Goal: Information Seeking & Learning: Learn about a topic

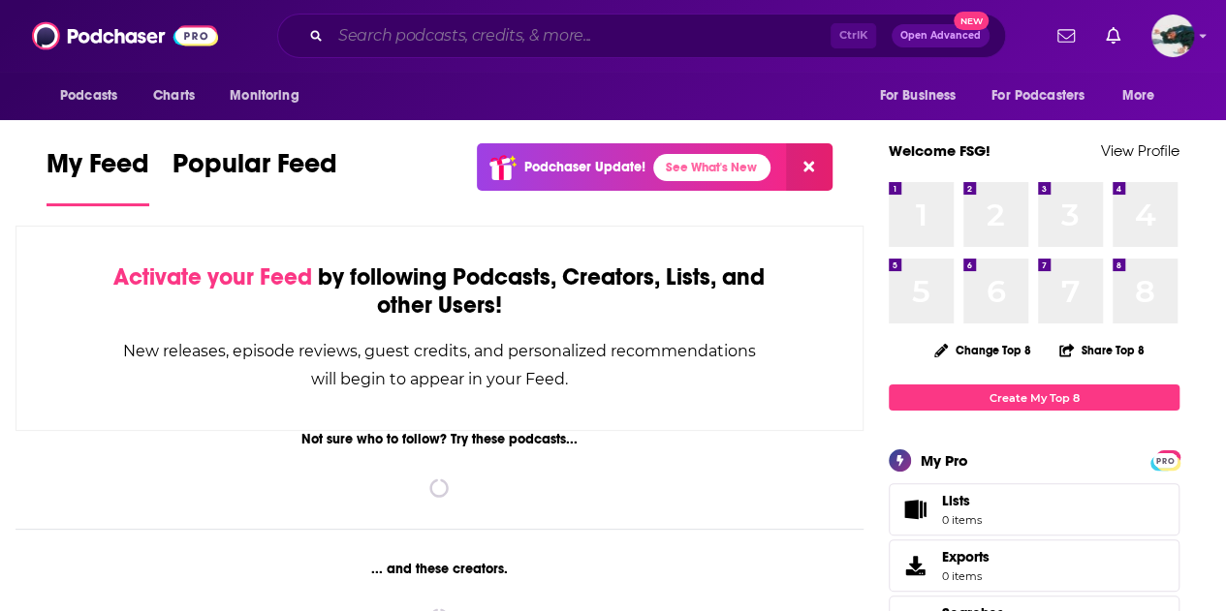
click at [667, 28] on input "Search podcasts, credits, & more..." at bounding box center [580, 35] width 500 height 31
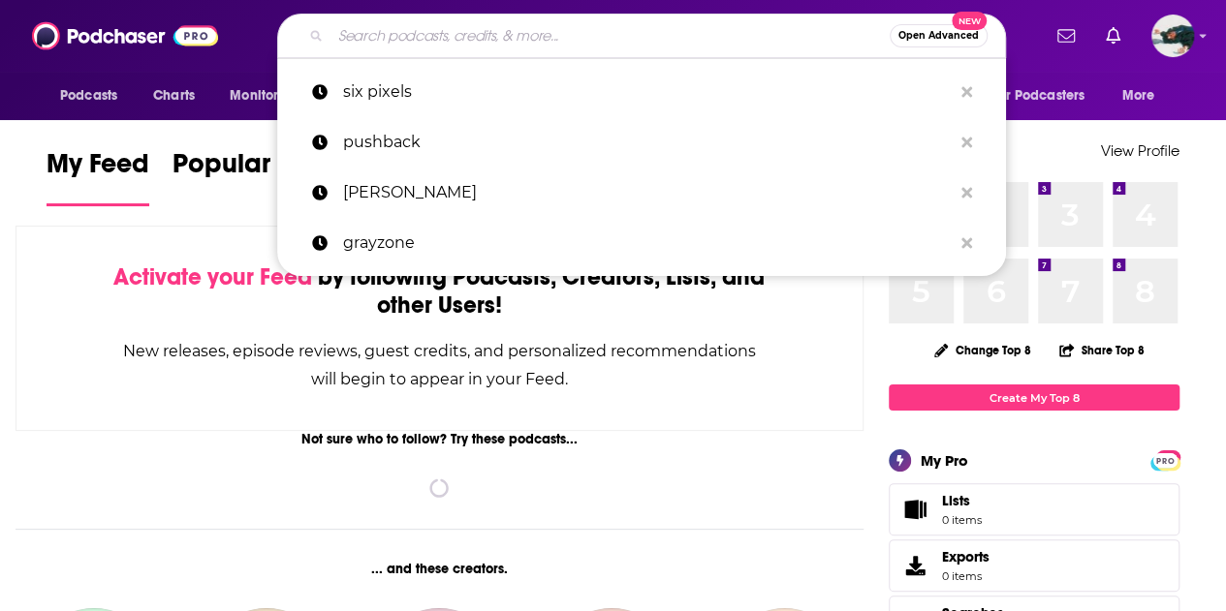
paste input "None Of The Above"
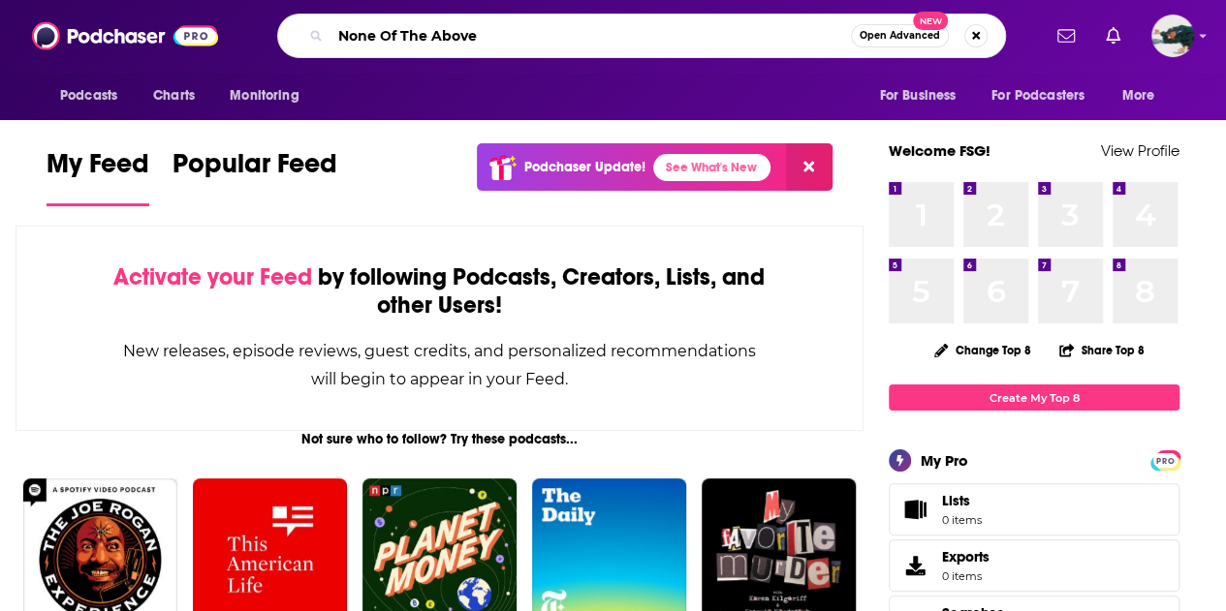
type input "None Of The Above"
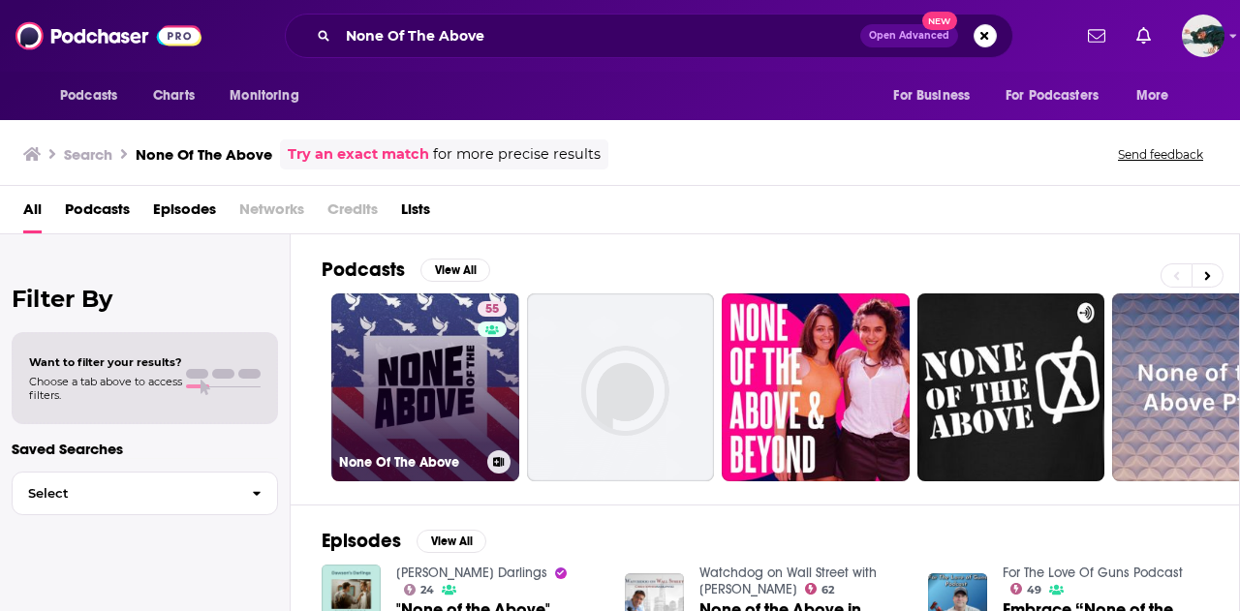
click at [450, 383] on link "55 None Of The Above" at bounding box center [425, 388] width 188 height 188
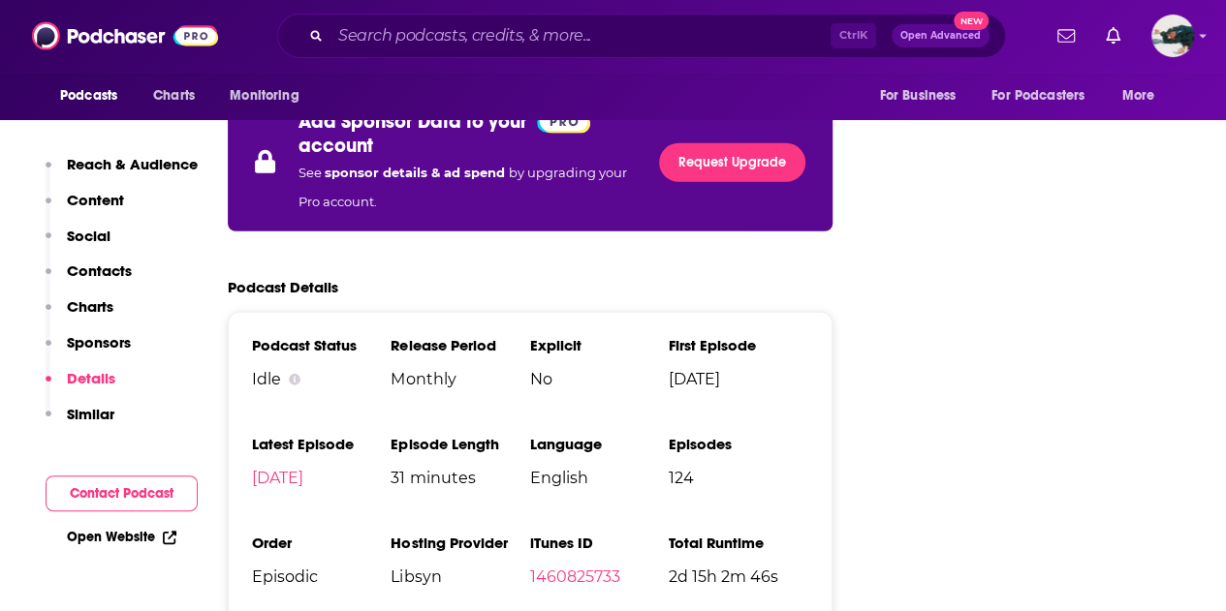
scroll to position [2715, 0]
